Goal: Task Accomplishment & Management: Manage account settings

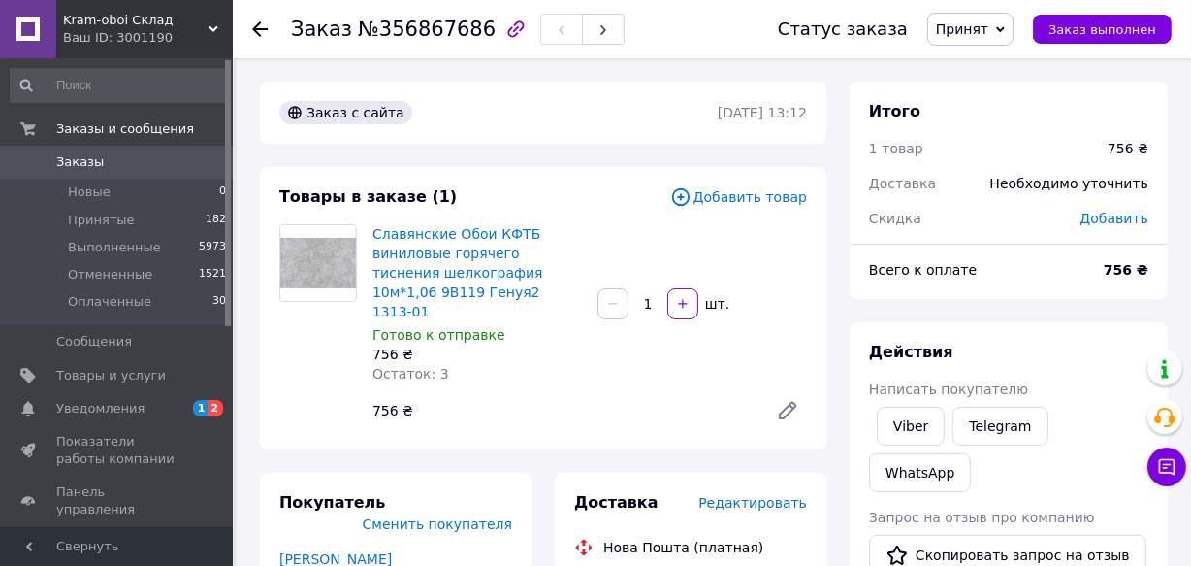
click at [85, 160] on span "Заказы" at bounding box center [80, 161] width 48 height 17
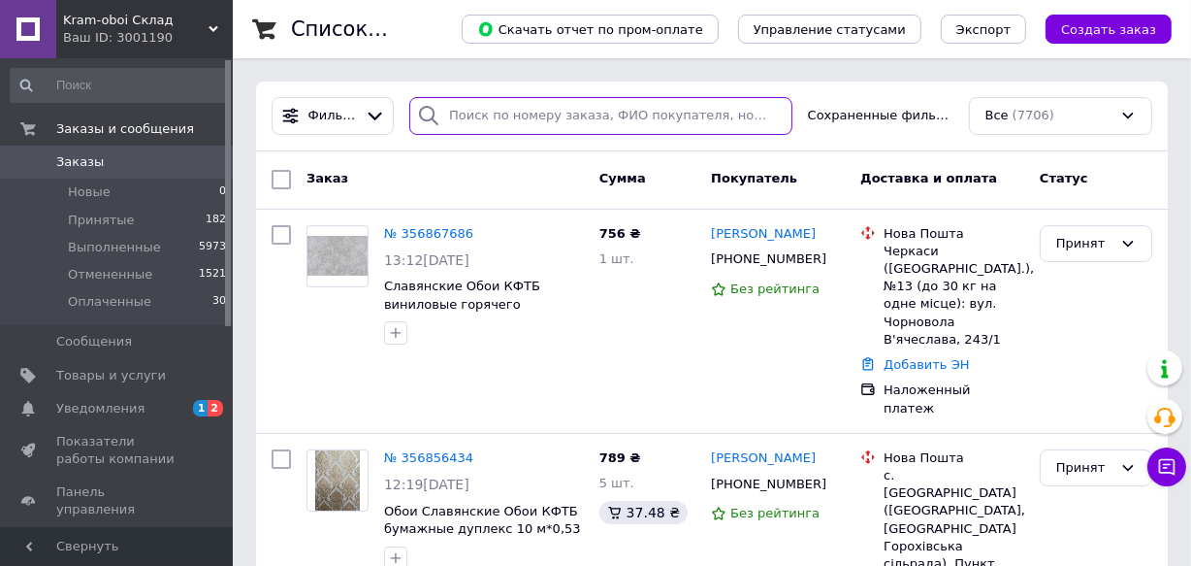
click at [494, 120] on input "search" at bounding box center [600, 116] width 383 height 38
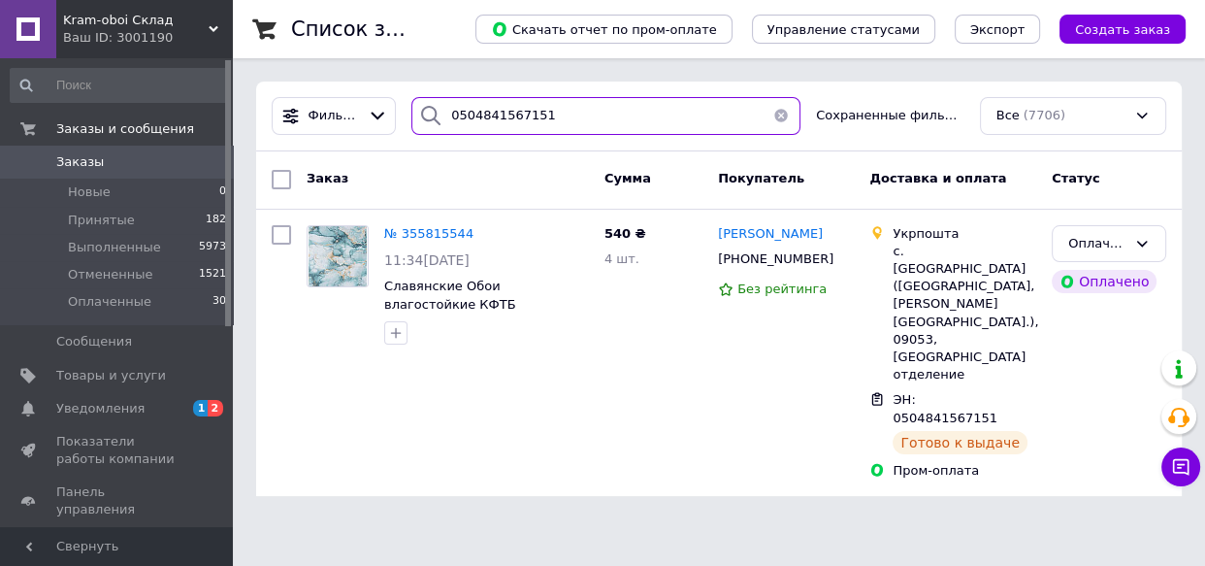
type input "0504841567151"
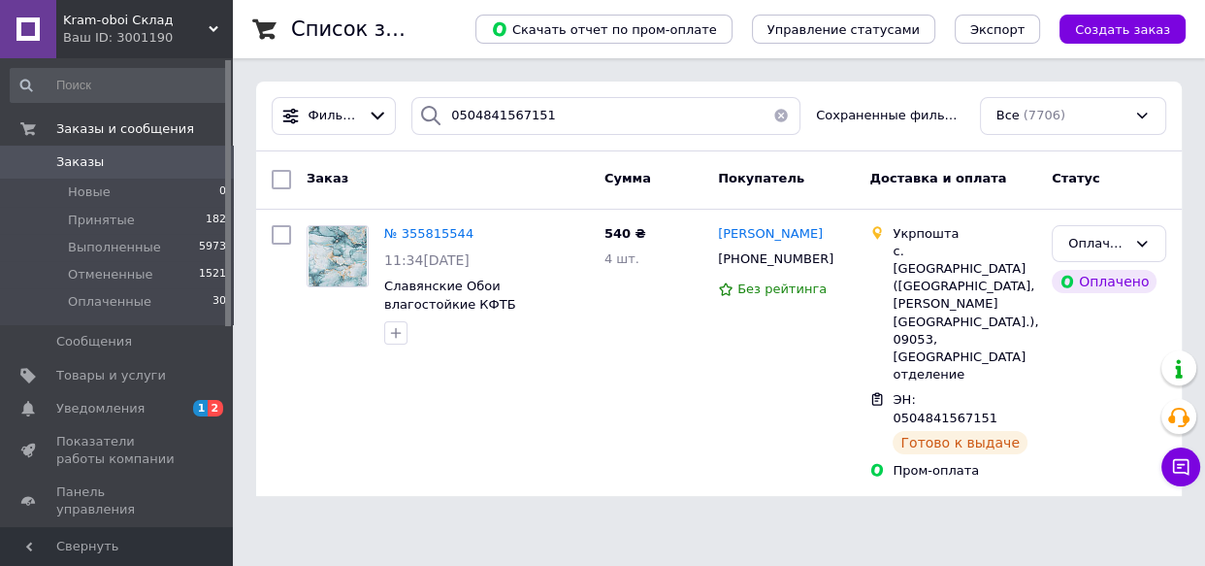
click at [780, 113] on button "button" at bounding box center [781, 116] width 39 height 38
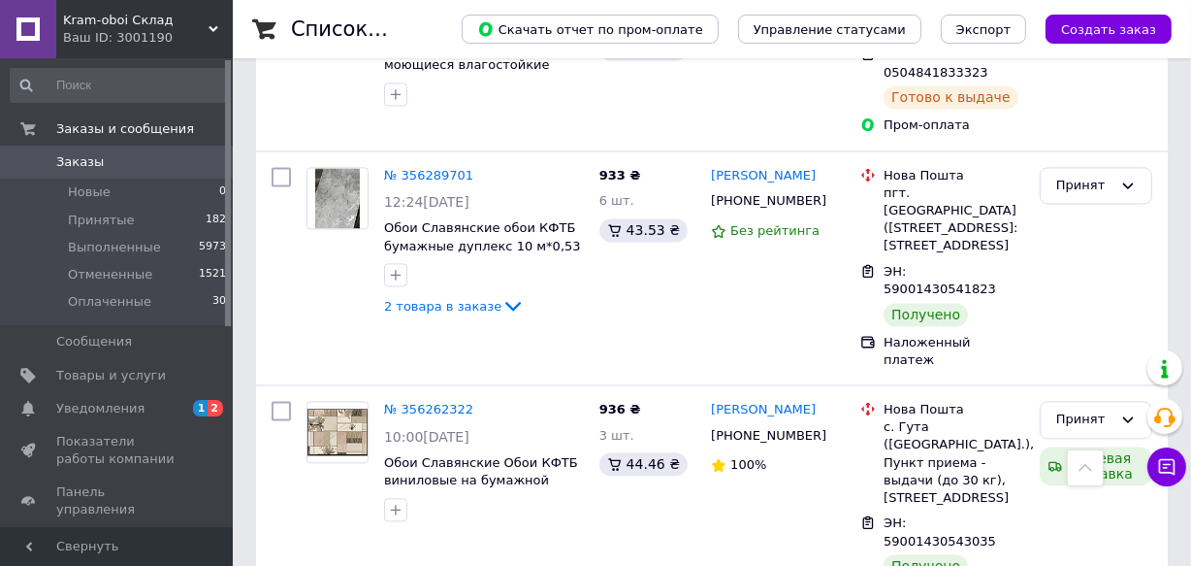
scroll to position [3652, 0]
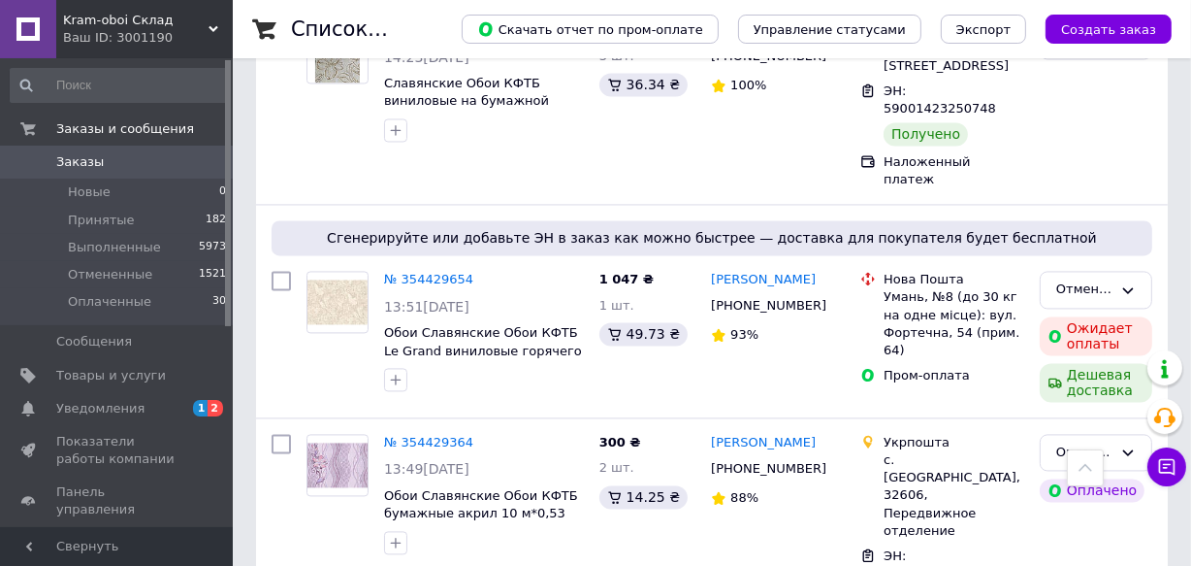
scroll to position [3477, 0]
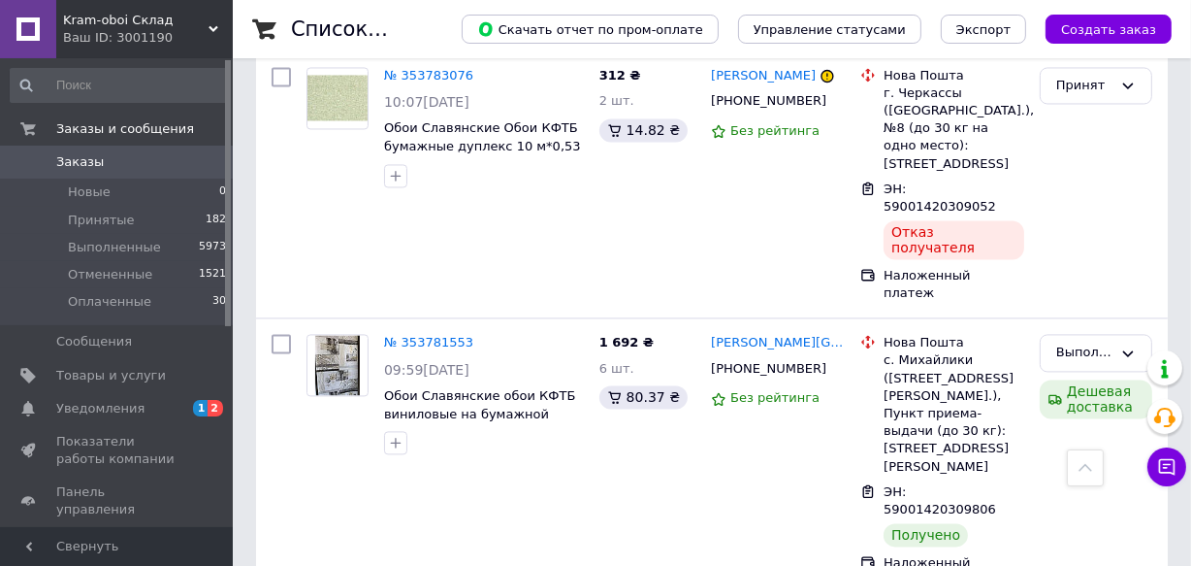
scroll to position [3528, 0]
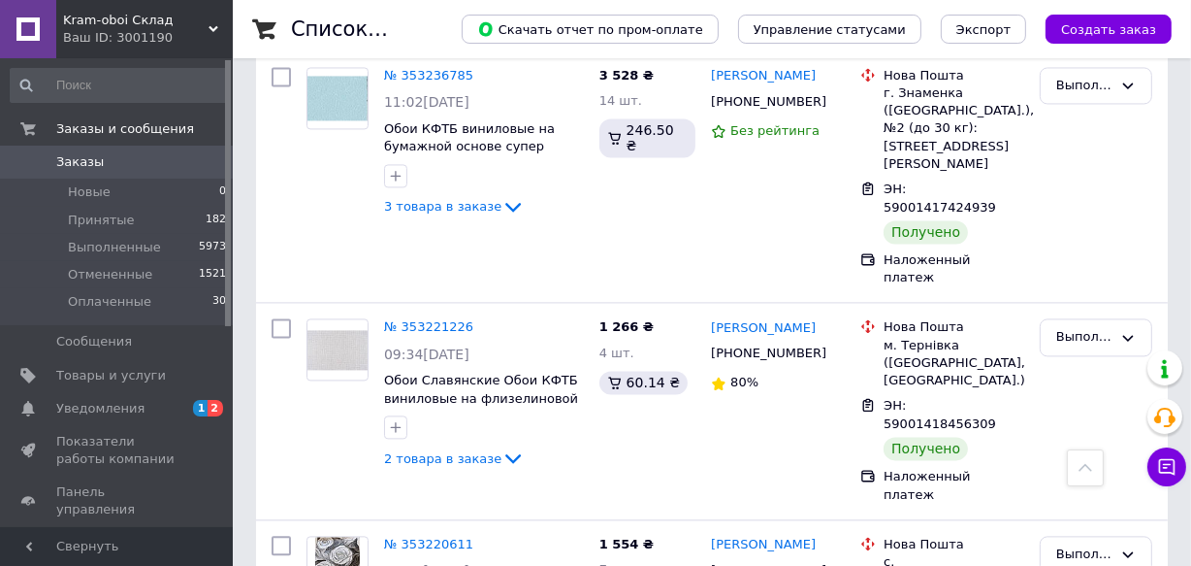
scroll to position [3617, 0]
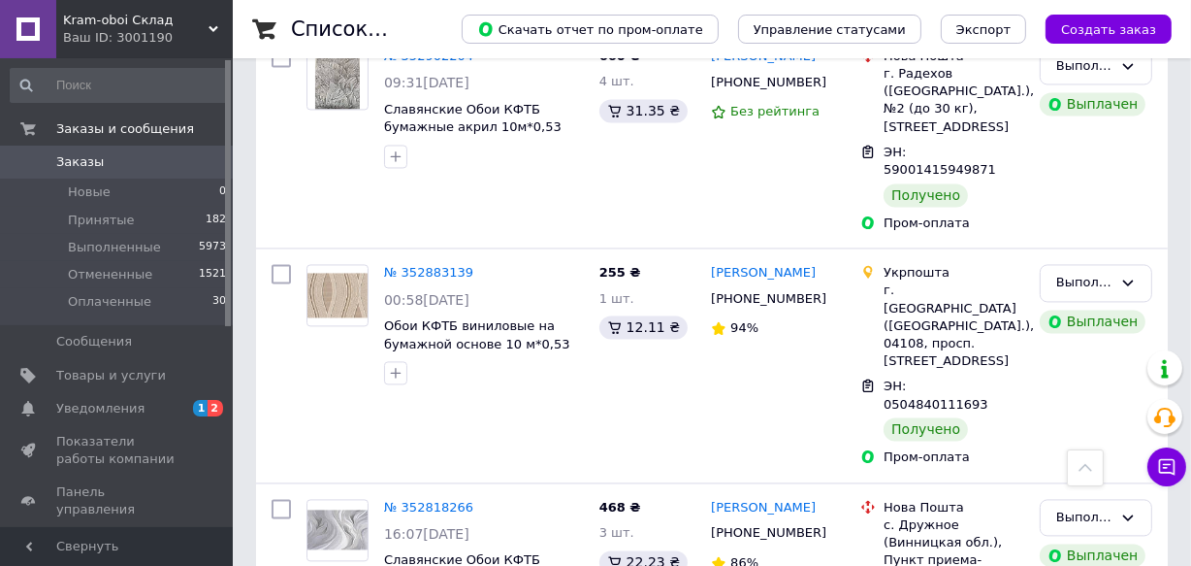
scroll to position [3537, 0]
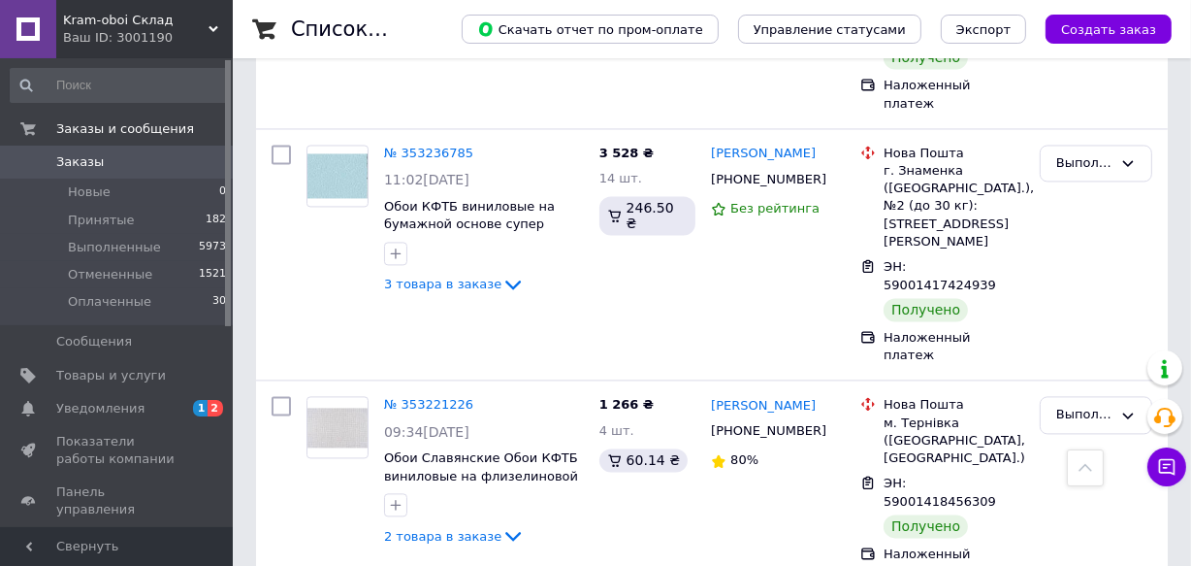
scroll to position [3617, 0]
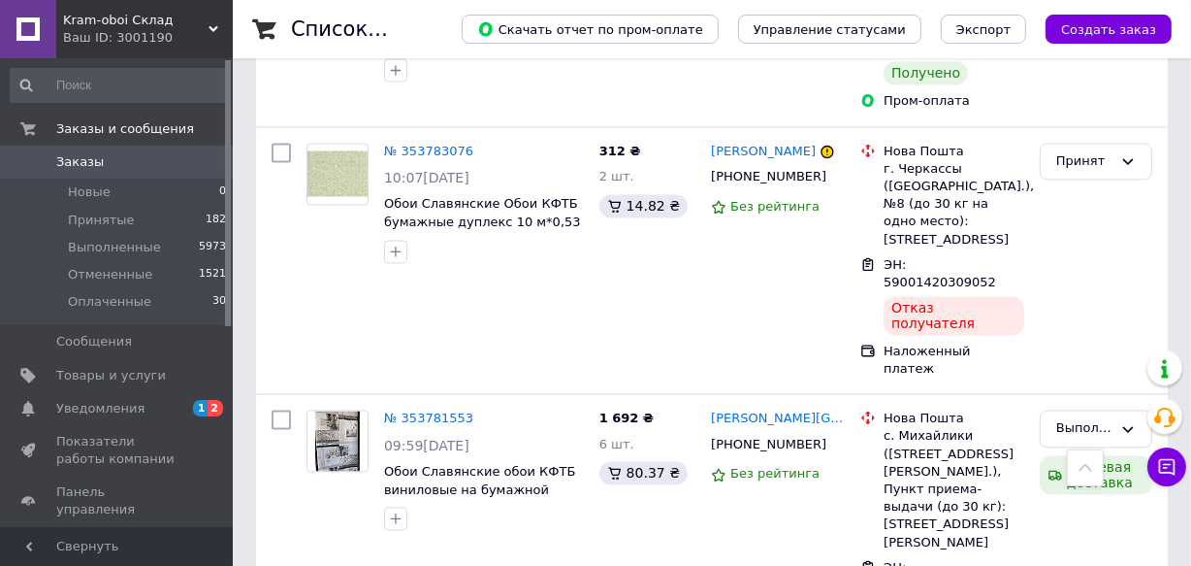
scroll to position [3535, 0]
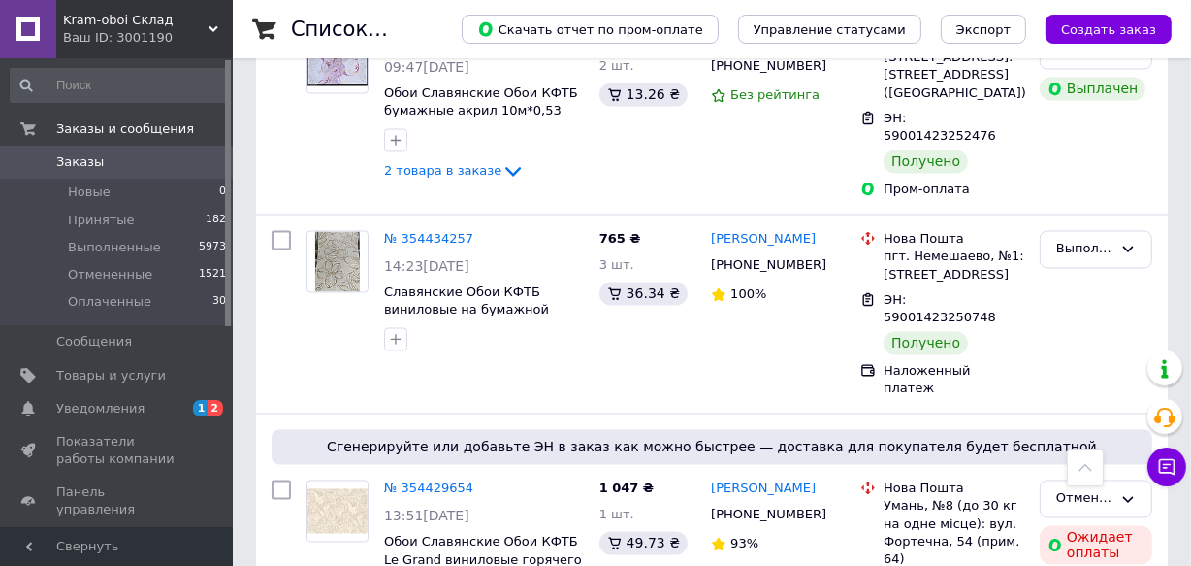
scroll to position [3212, 0]
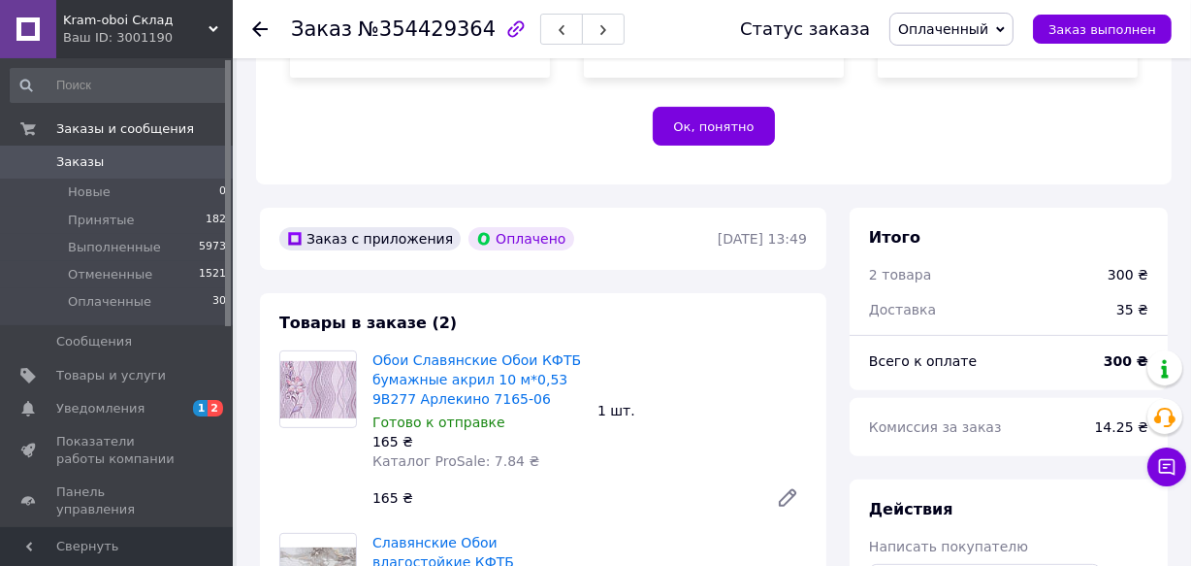
scroll to position [264, 0]
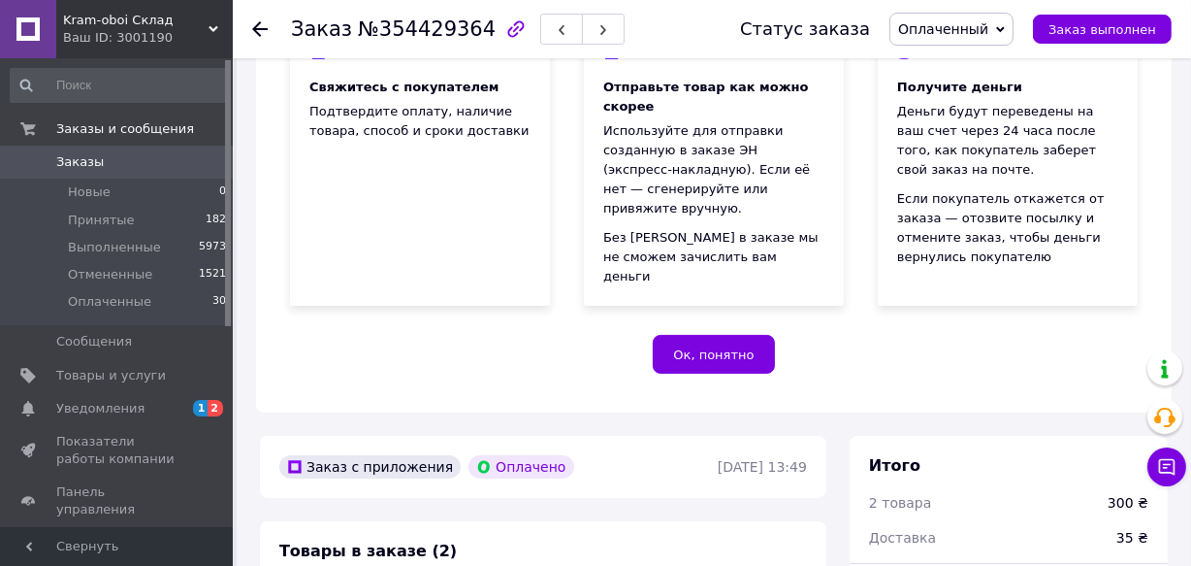
click at [82, 158] on span "Заказы" at bounding box center [80, 161] width 48 height 17
